Goal: Find specific page/section: Find specific page/section

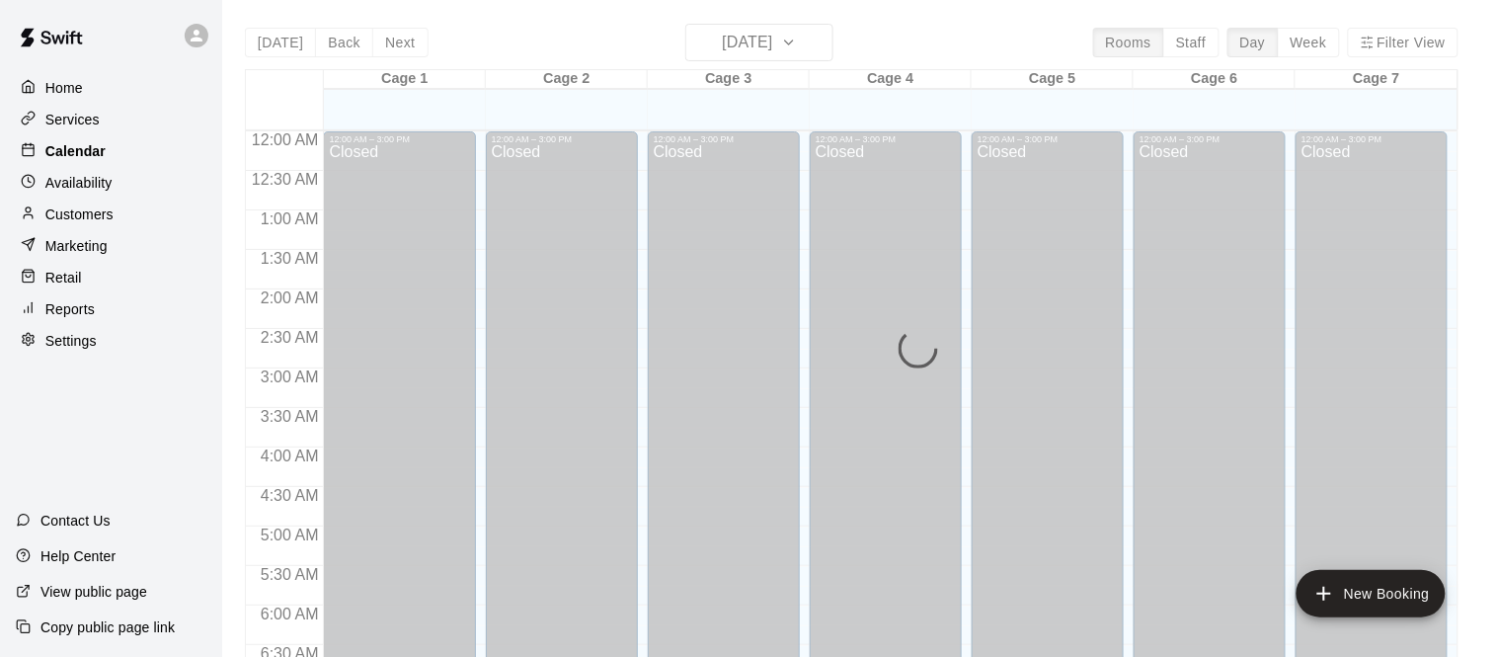
scroll to position [998, 0]
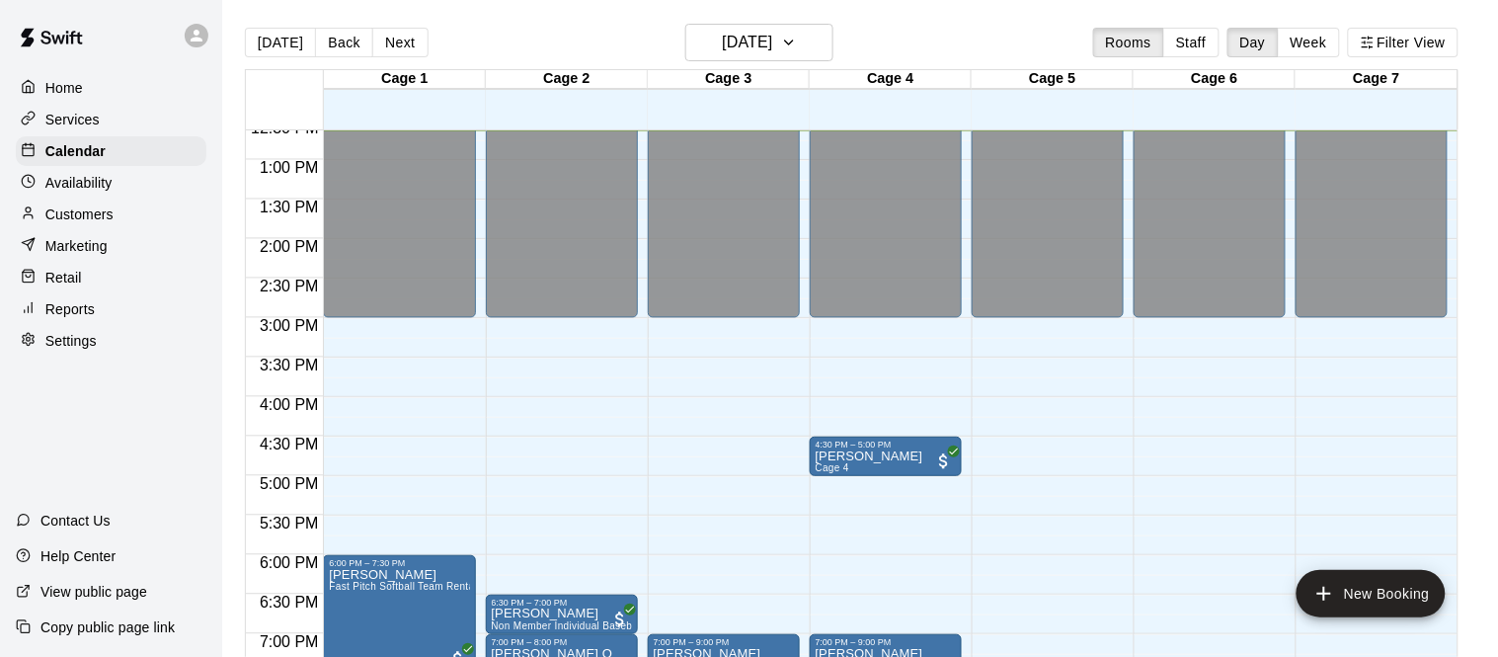
click at [90, 116] on p "Services" at bounding box center [72, 120] width 54 height 20
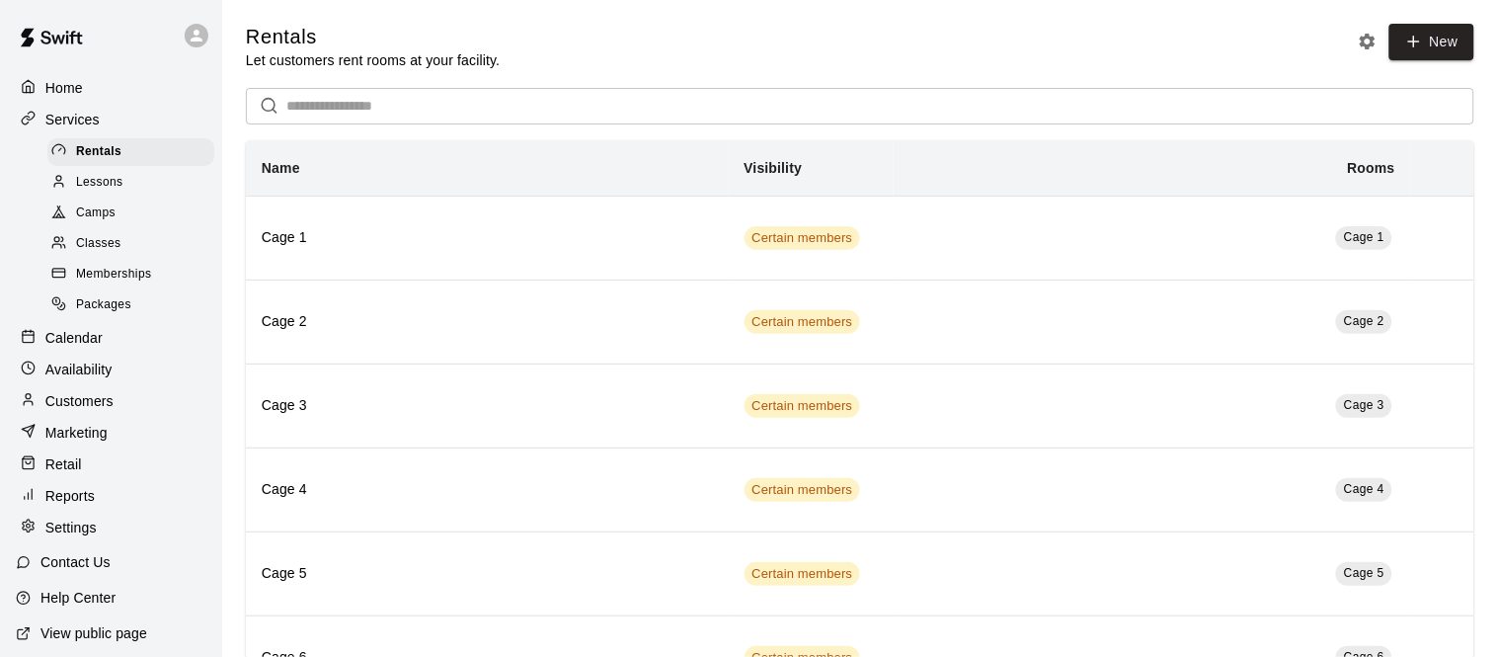
click at [107, 208] on span "Camps" at bounding box center [95, 213] width 39 height 20
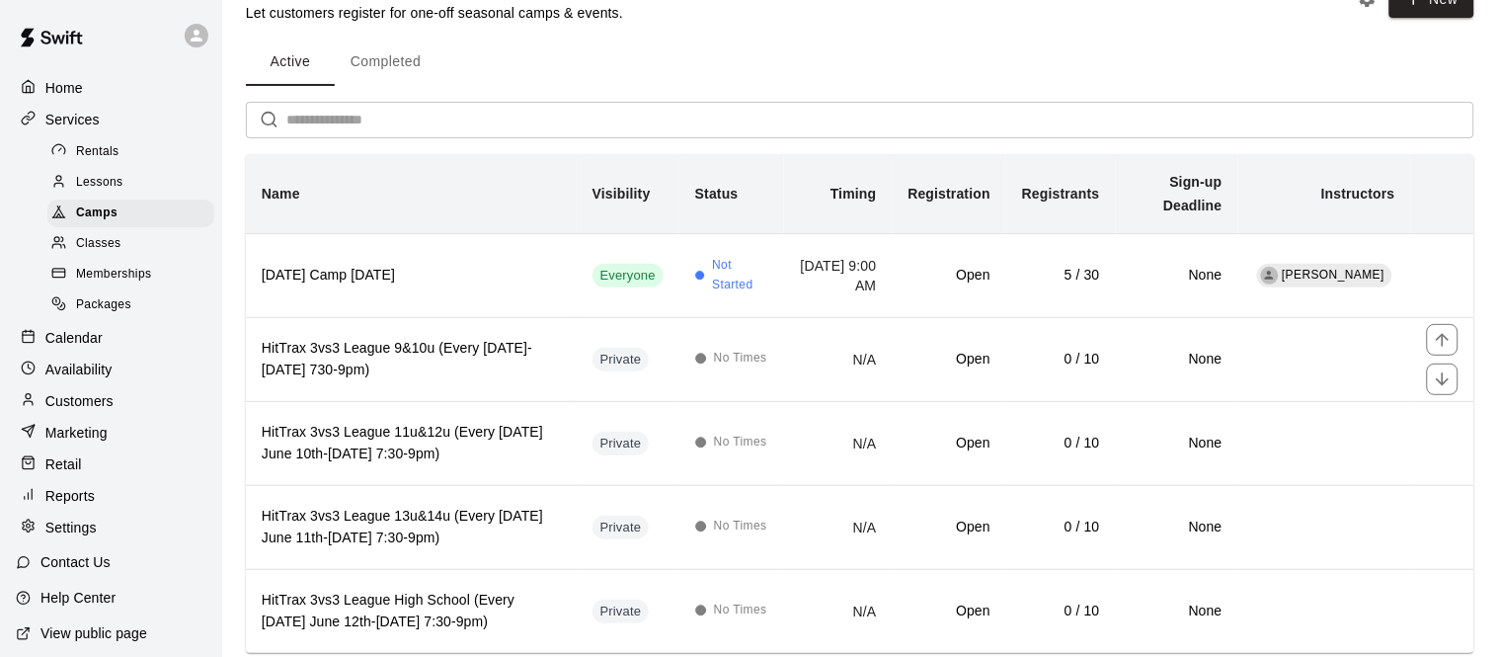
scroll to position [83, 0]
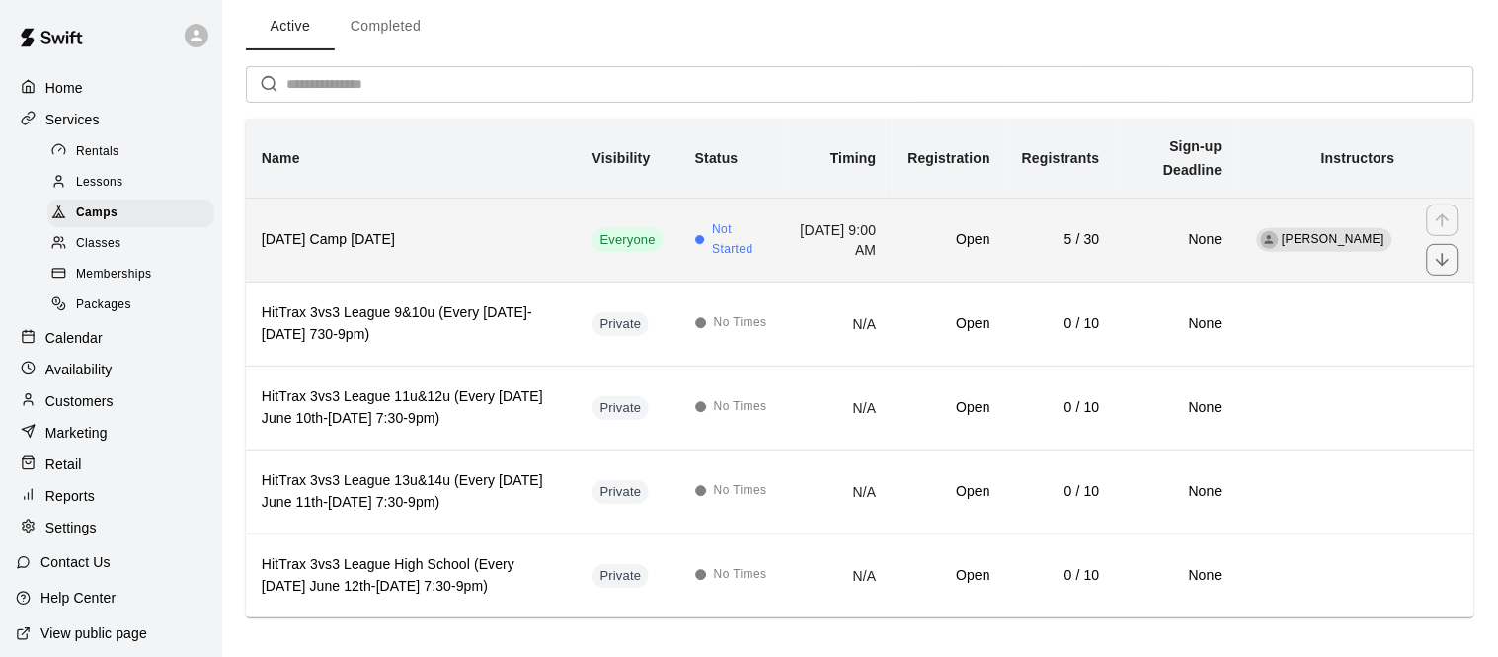
click at [498, 260] on th "[DATE] Camp [DATE]" at bounding box center [411, 239] width 331 height 84
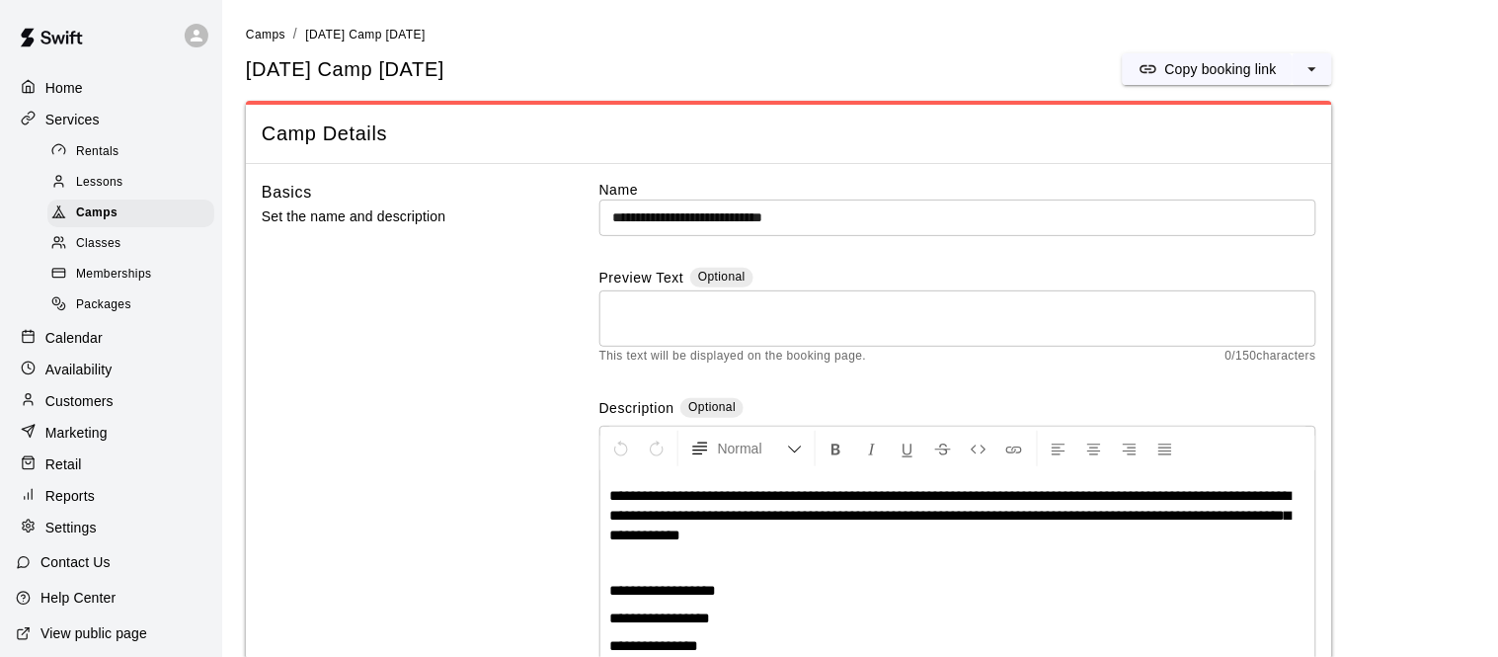
scroll to position [2484, 0]
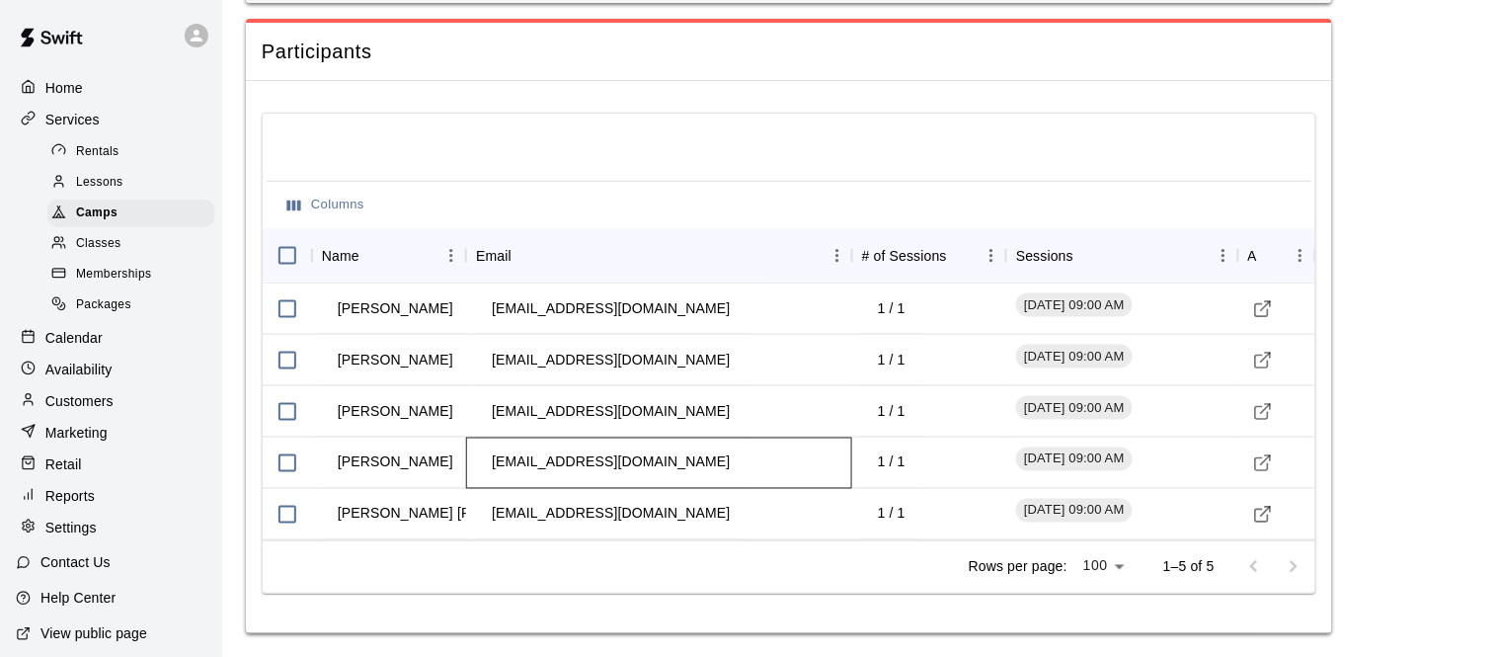
click at [587, 463] on td "jasmineamlani@gmail.com" at bounding box center [611, 462] width 270 height 52
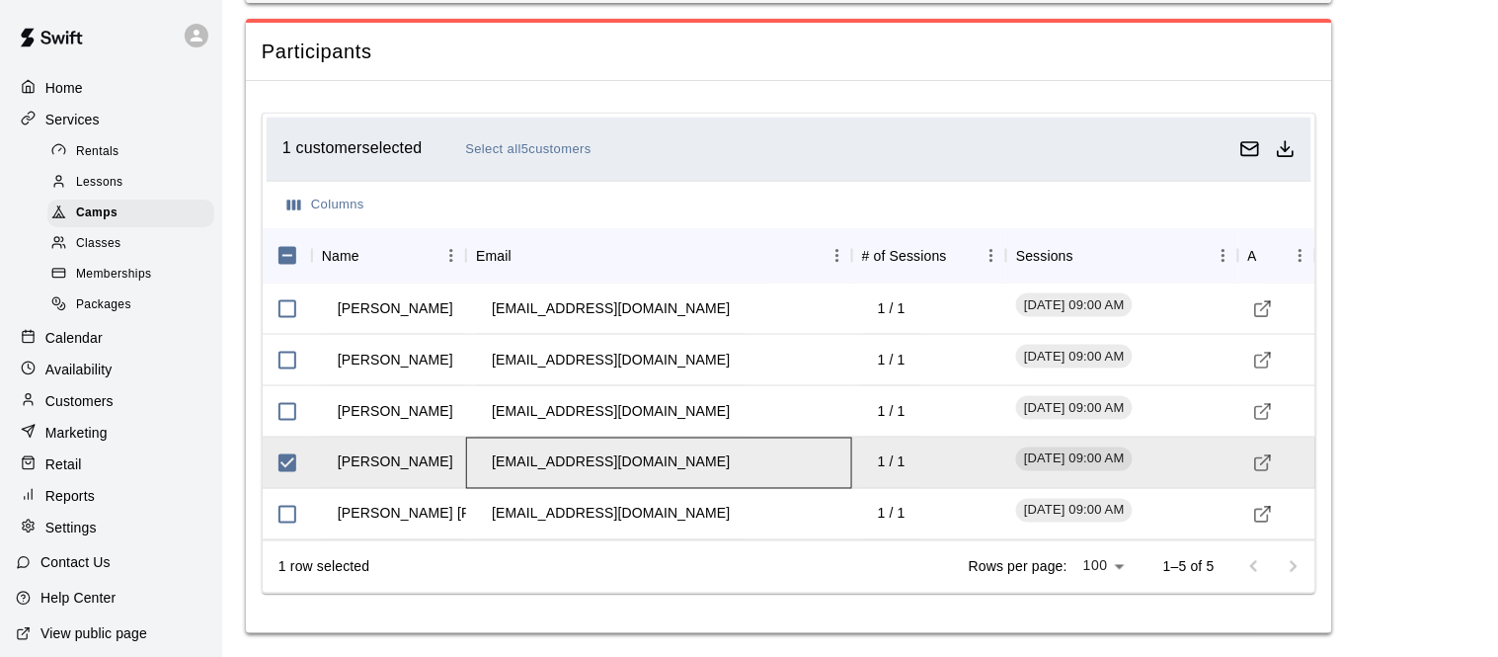
click at [587, 463] on td "jasmineamlani@gmail.com" at bounding box center [611, 462] width 270 height 52
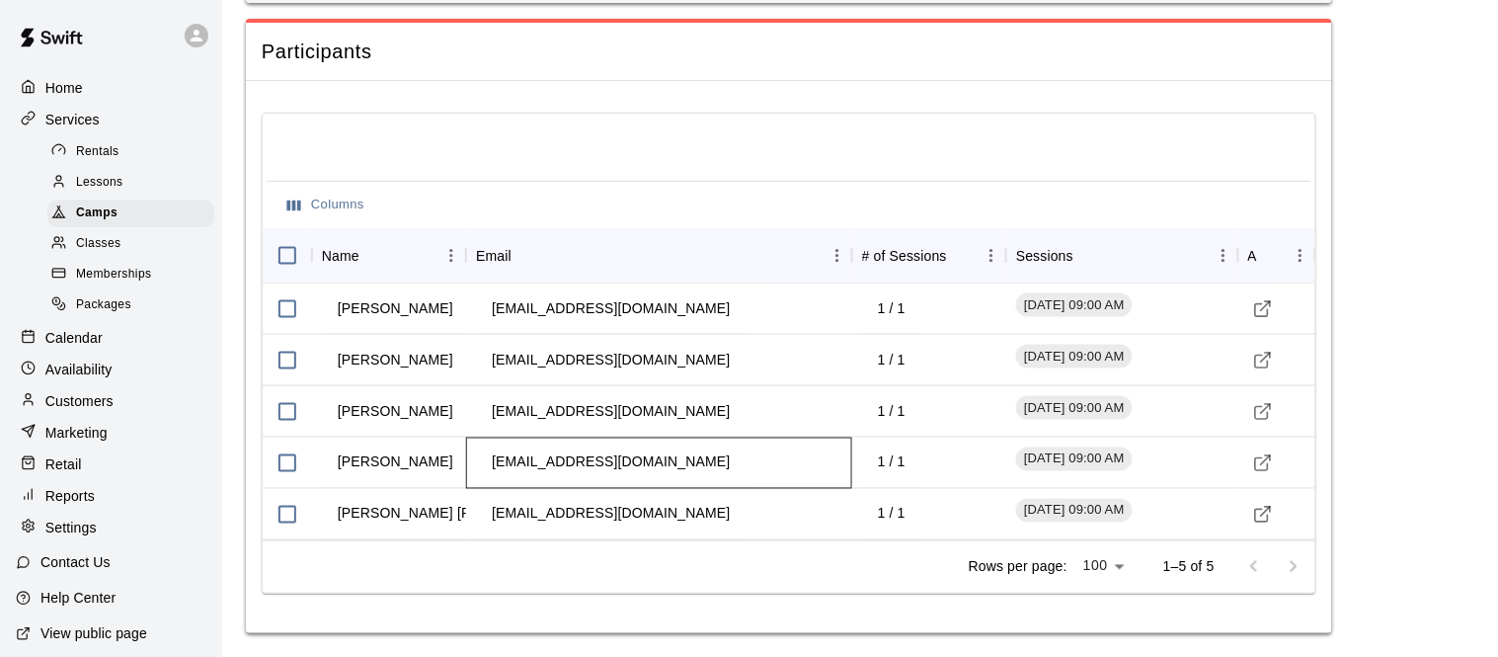
click at [604, 459] on td "jasmineamlani@gmail.com" at bounding box center [611, 462] width 270 height 52
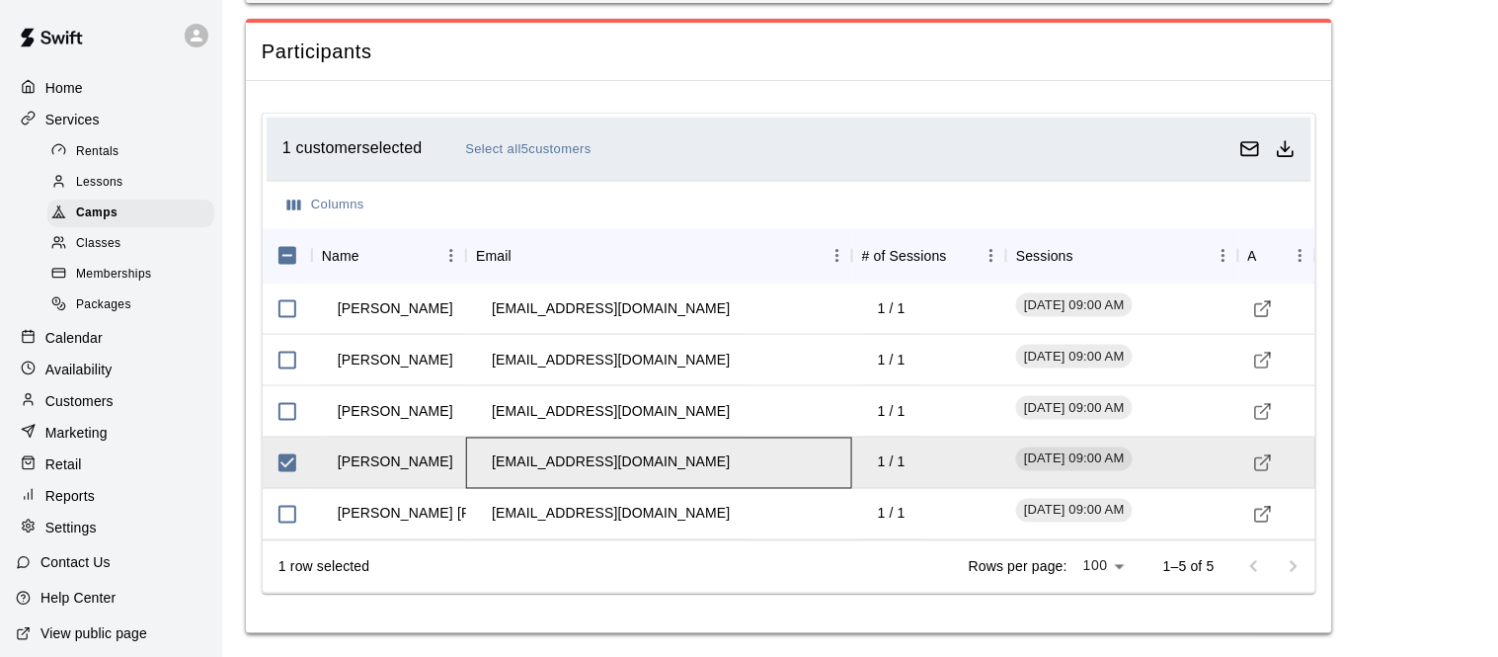
click at [604, 459] on td "jasmineamlani@gmail.com" at bounding box center [611, 462] width 270 height 52
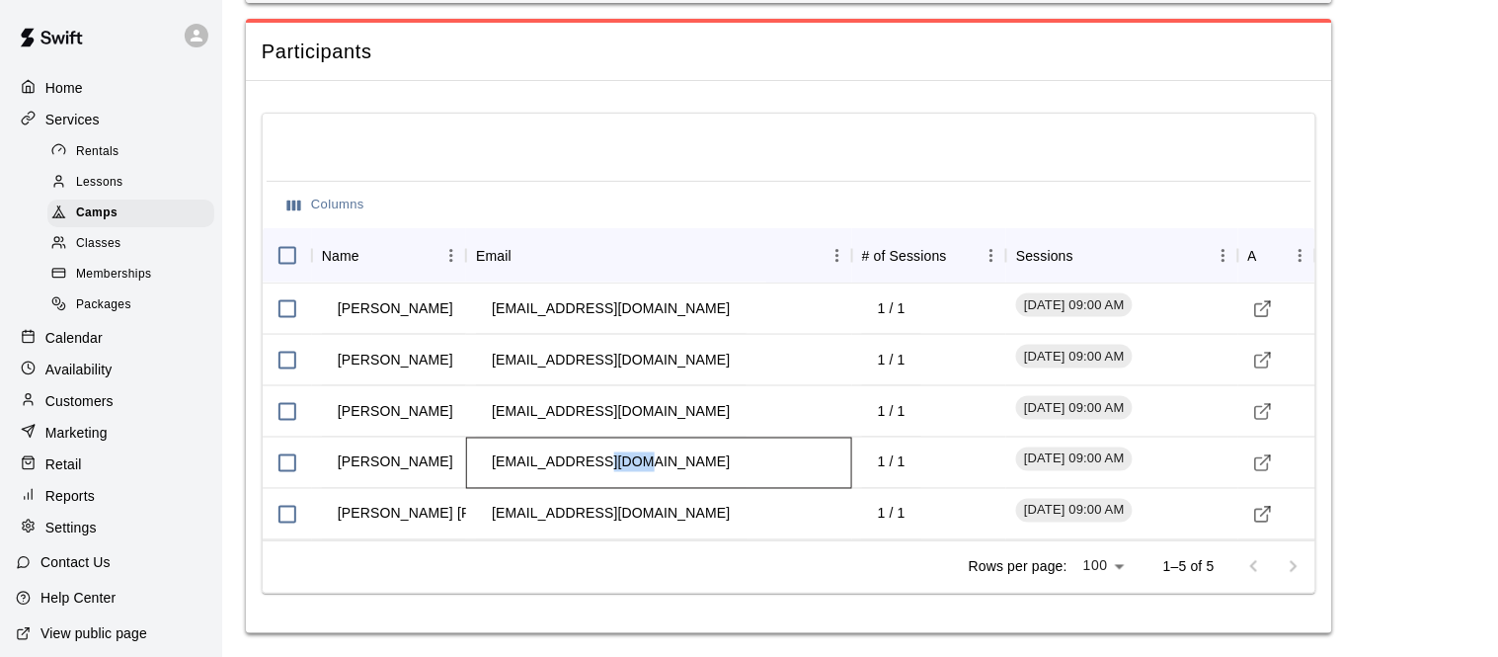
click at [604, 459] on td "jasmineamlani@gmail.com" at bounding box center [611, 462] width 270 height 52
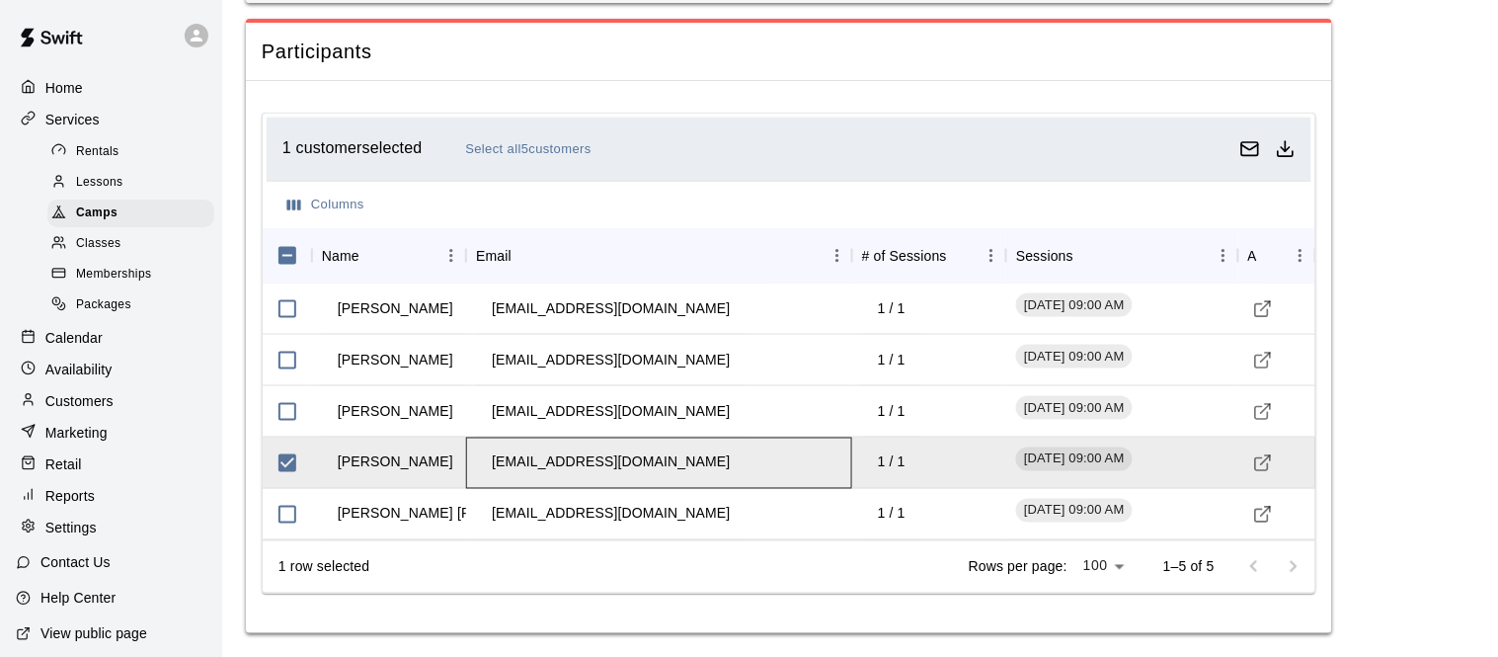
click at [604, 459] on td "jasmineamlani@gmail.com" at bounding box center [611, 462] width 270 height 52
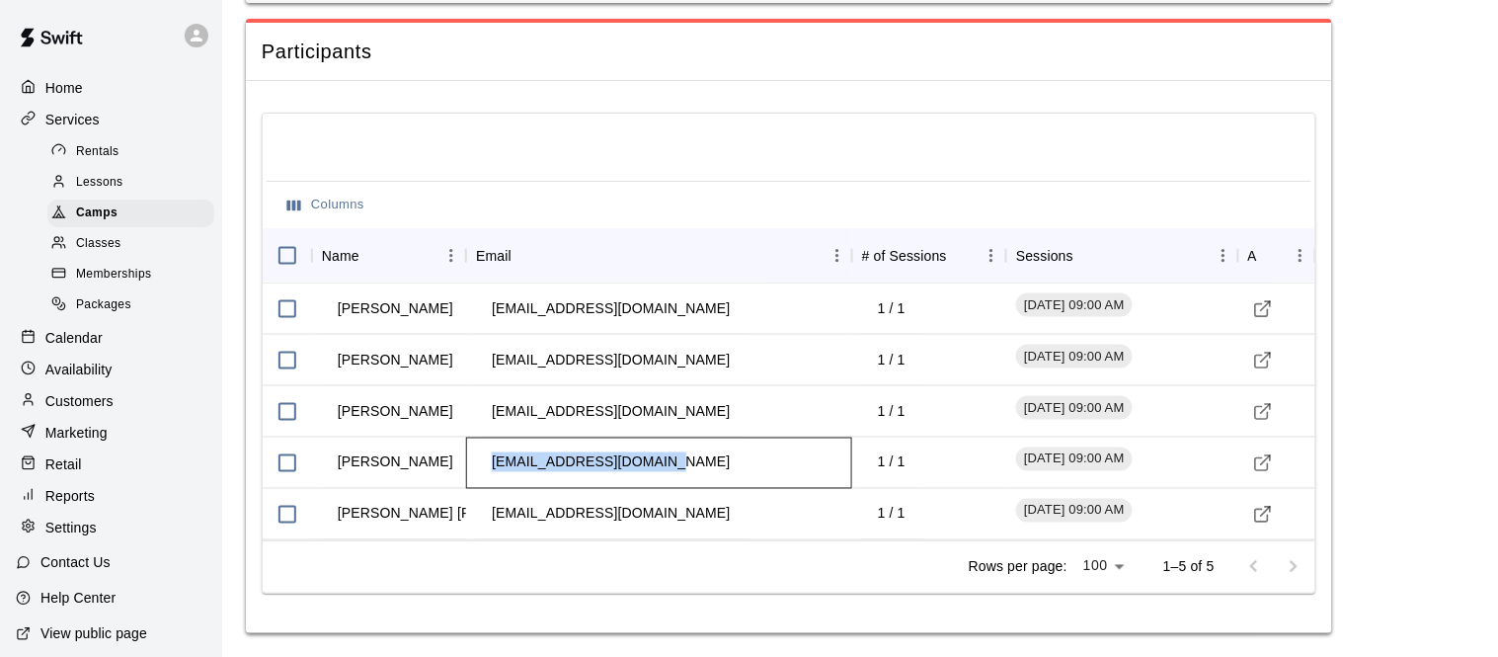
drag, startPoint x: 662, startPoint y: 459, endPoint x: 488, endPoint y: 465, distance: 174.9
click at [488, 465] on td "jasmineamlani@gmail.com" at bounding box center [611, 462] width 270 height 52
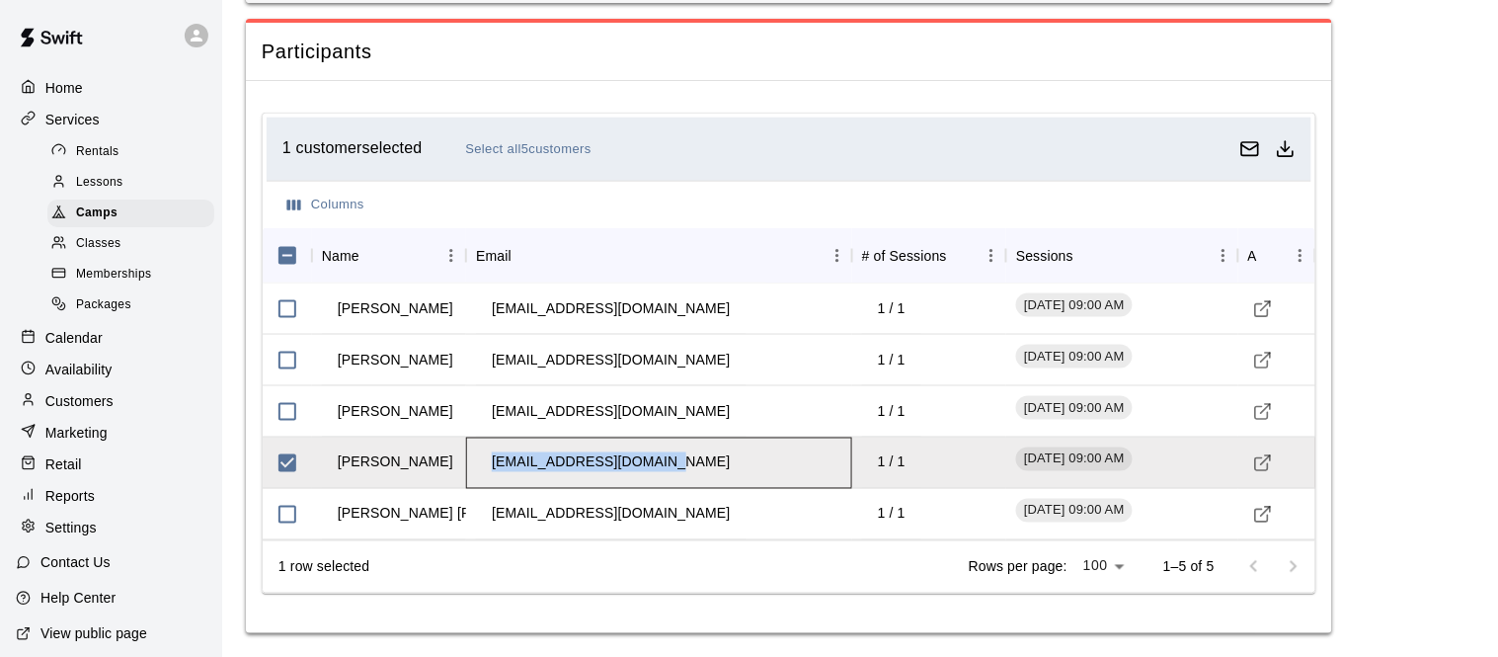
click at [524, 465] on td "jasmineamlani@gmail.com" at bounding box center [611, 462] width 270 height 52
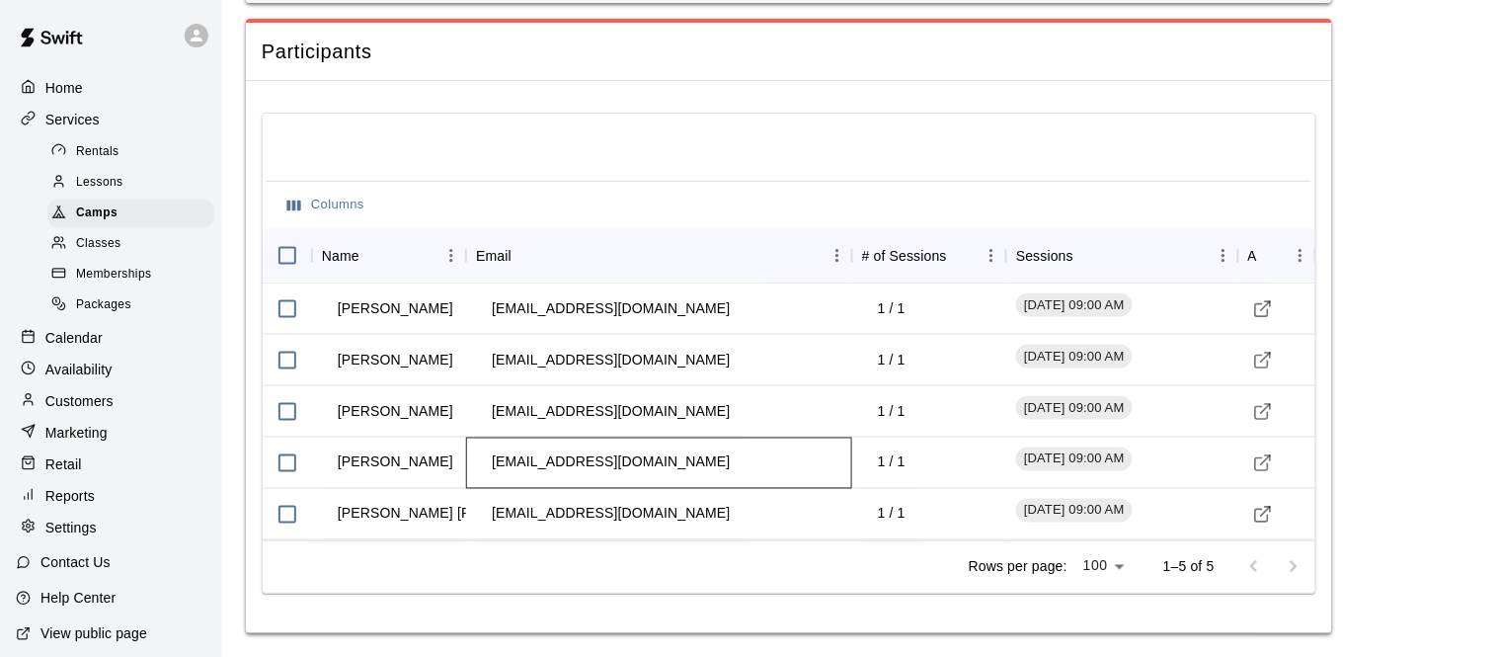
click at [524, 465] on td "jasmineamlani@gmail.com" at bounding box center [611, 462] width 270 height 52
click at [127, 220] on div "Camps" at bounding box center [130, 213] width 167 height 28
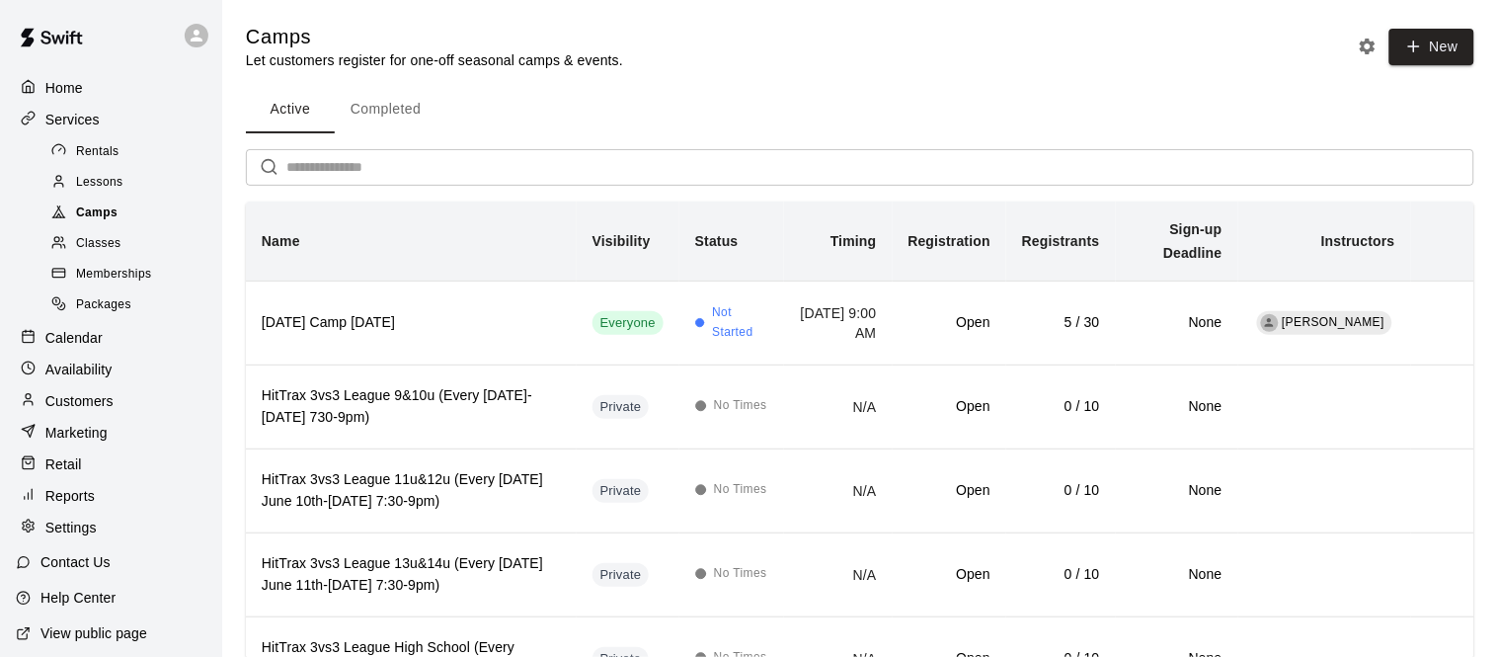
click at [148, 213] on div "Camps" at bounding box center [130, 213] width 167 height 28
